Goal: Task Accomplishment & Management: Manage account settings

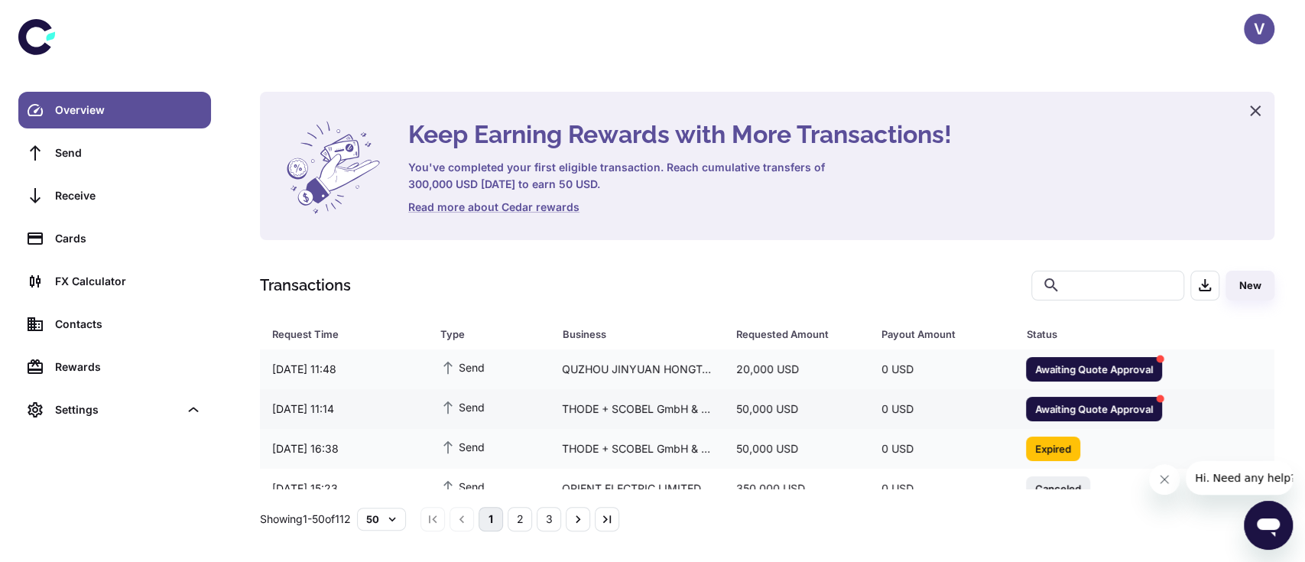
click at [1091, 413] on span "Awaiting Quote Approval" at bounding box center [1094, 408] width 136 height 15
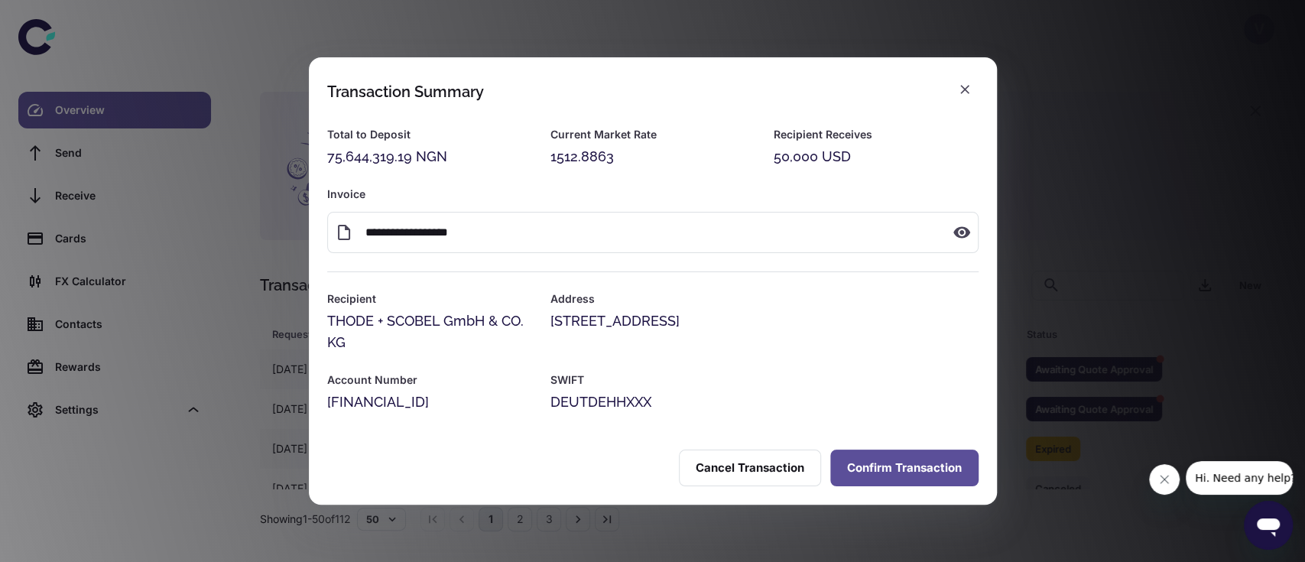
click at [895, 465] on button "Confirm Transaction" at bounding box center [904, 467] width 148 height 37
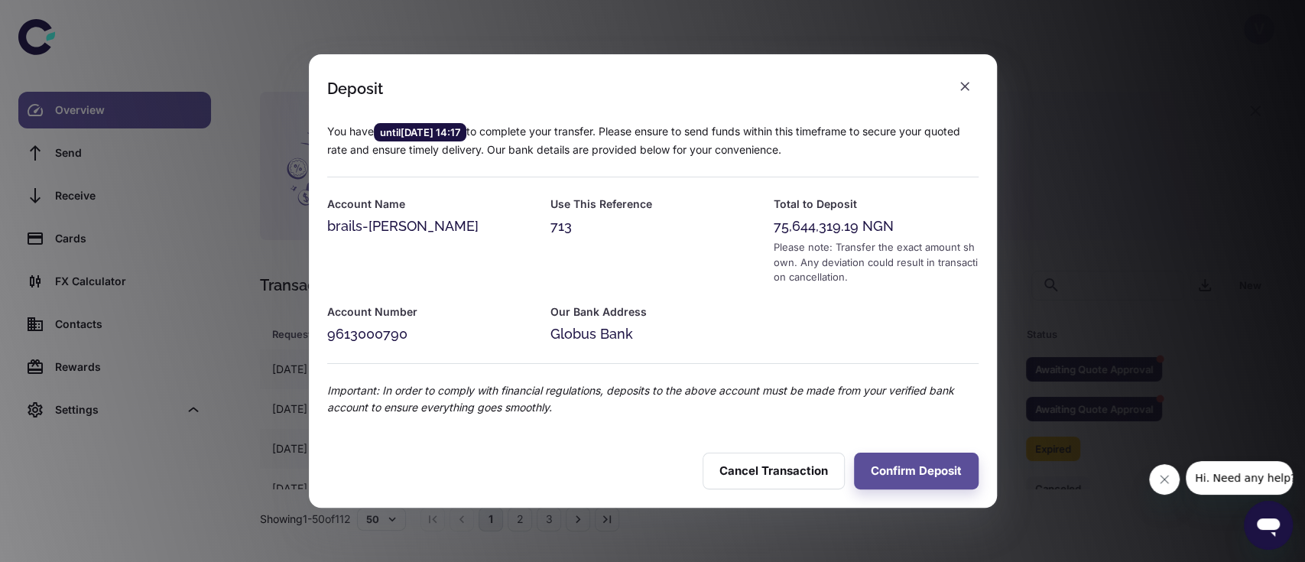
click at [796, 225] on div "75,644,319.19 NGN" at bounding box center [875, 226] width 205 height 21
copy div "75,644,319.19"
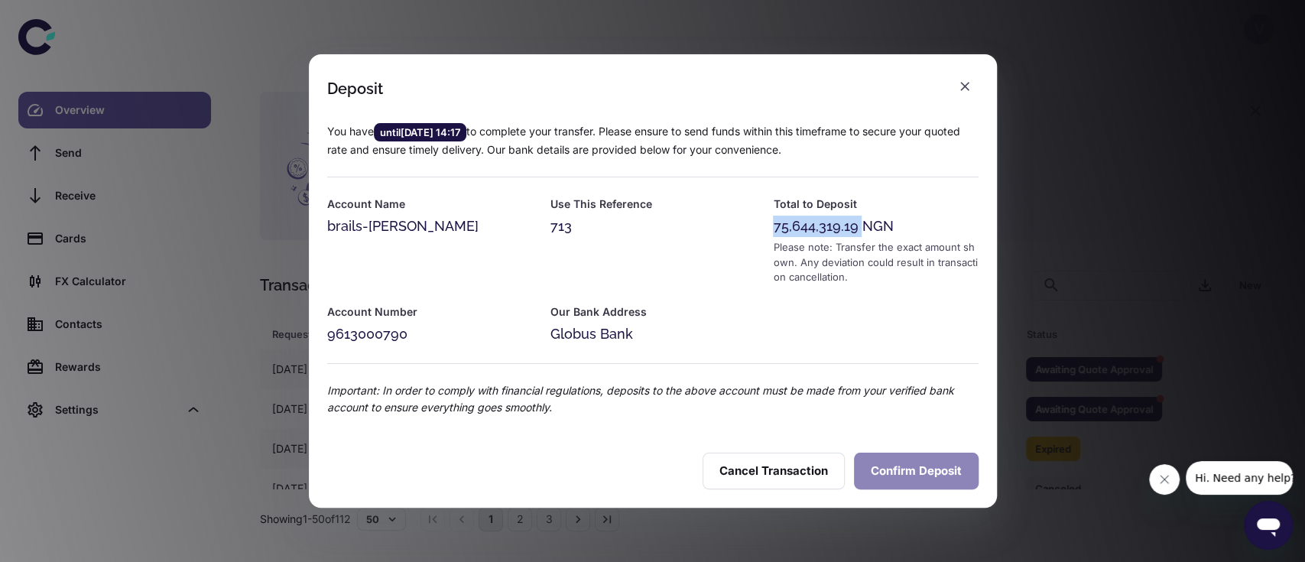
click at [899, 466] on button "Confirm Deposit" at bounding box center [916, 470] width 125 height 37
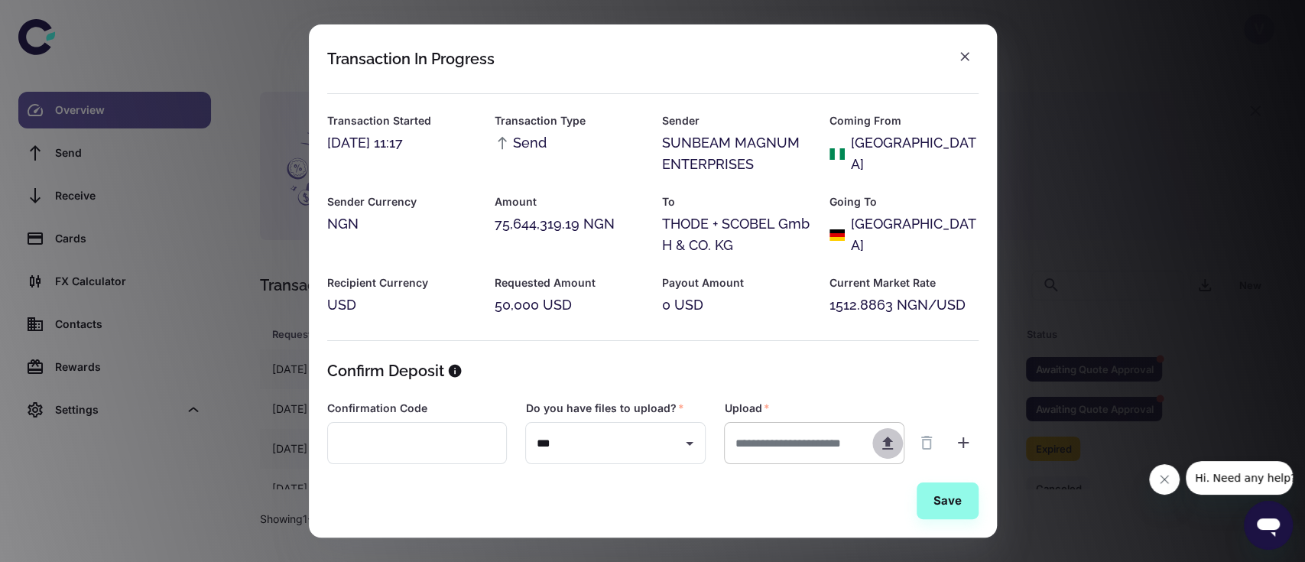
click at [887, 436] on icon "button" at bounding box center [887, 443] width 18 height 18
type input "**********"
click at [954, 508] on button "Save" at bounding box center [947, 500] width 62 height 37
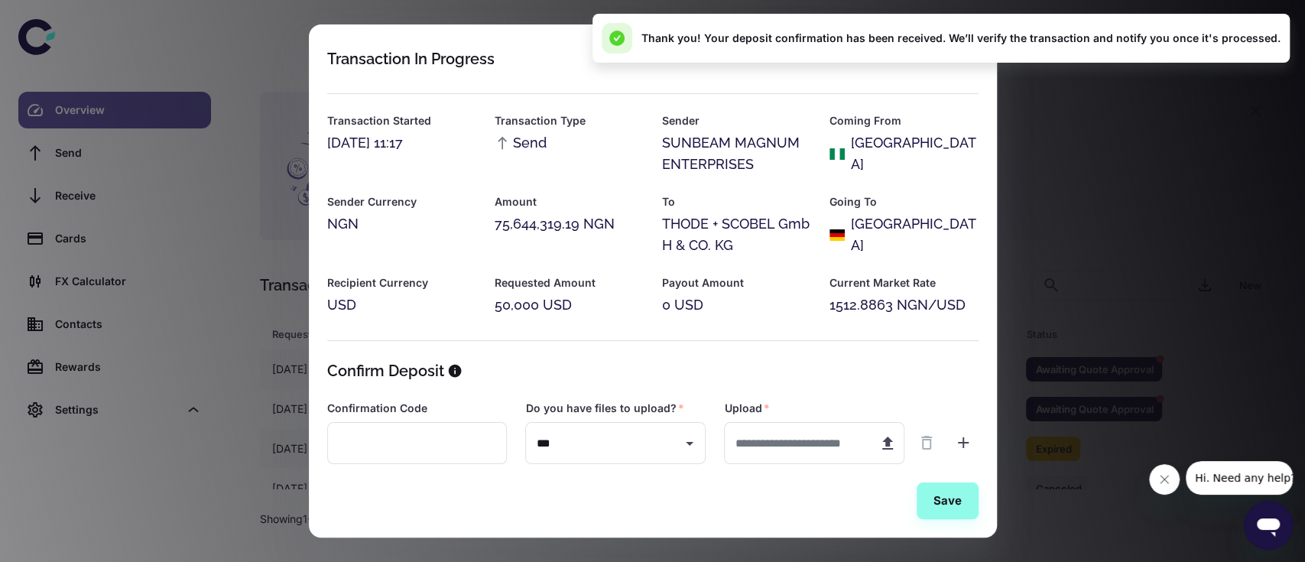
scroll to position [74, 0]
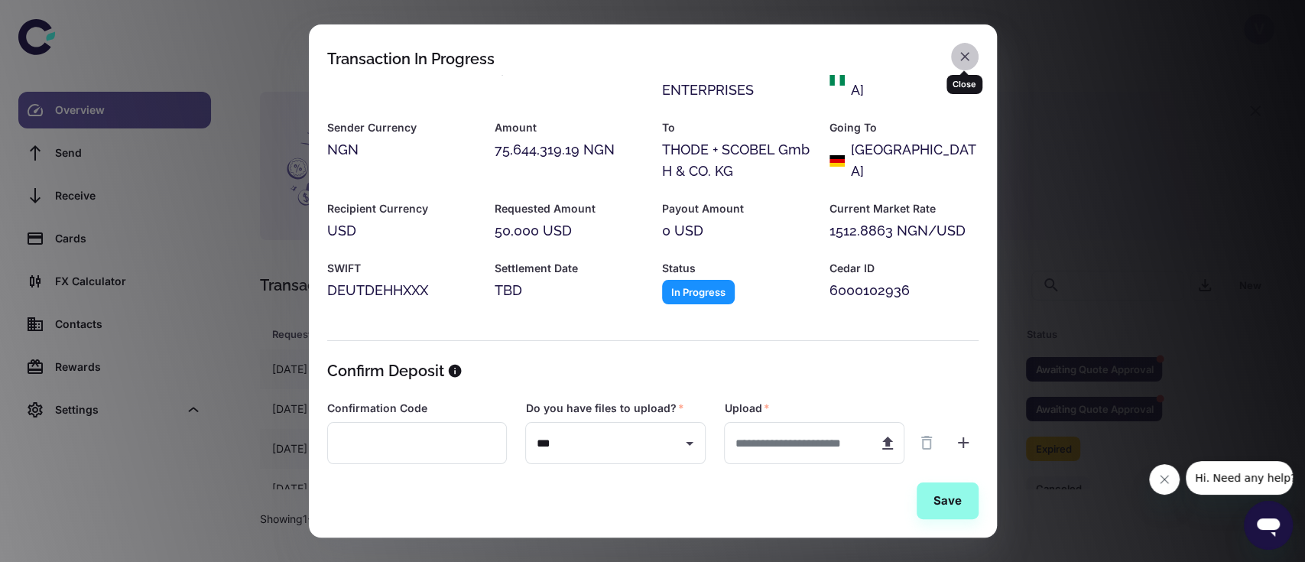
click at [968, 54] on icon "button" at bounding box center [964, 56] width 15 height 15
